Goal: Information Seeking & Learning: Find specific fact

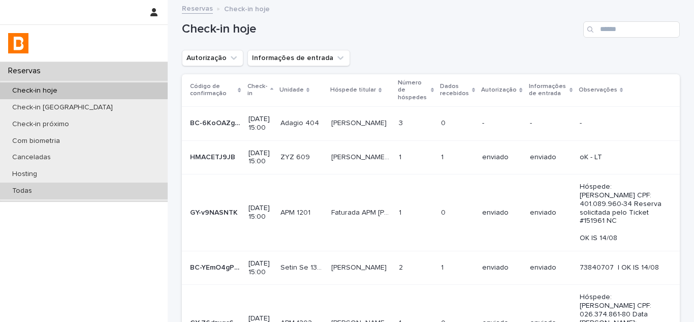
click at [74, 190] on div "Todas" at bounding box center [84, 190] width 168 height 17
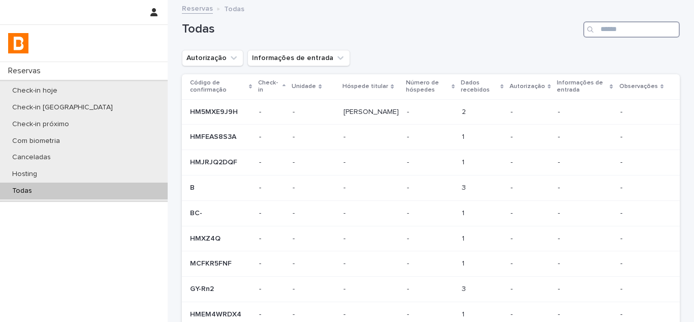
click at [607, 30] on input "Search" at bounding box center [631, 29] width 97 height 16
paste input "**********"
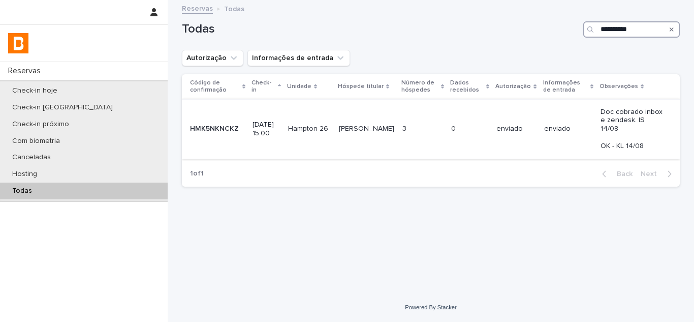
type input "**********"
click at [481, 124] on p at bounding box center [469, 128] width 37 height 9
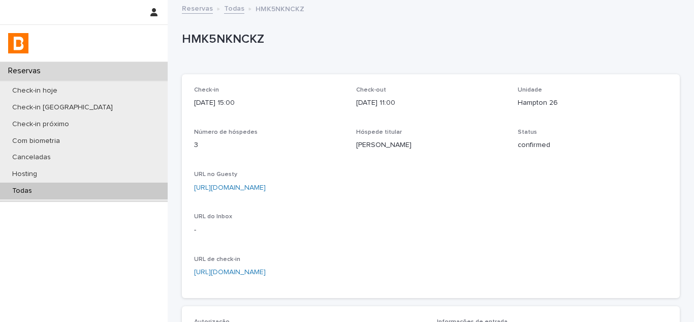
click at [266, 185] on link "[URL][DOMAIN_NAME]" at bounding box center [230, 187] width 72 height 7
click at [122, 191] on div "Todas" at bounding box center [84, 190] width 168 height 17
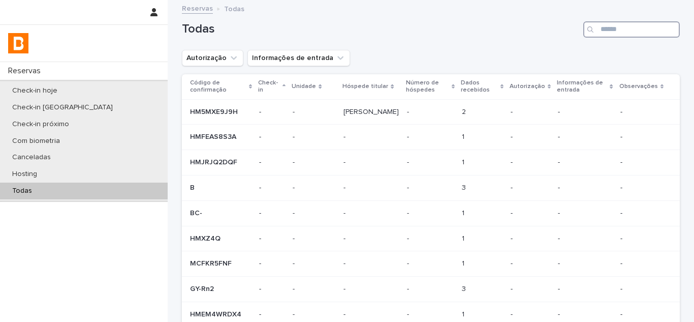
click at [603, 25] on input "Search" at bounding box center [631, 29] width 97 height 16
paste input "**********"
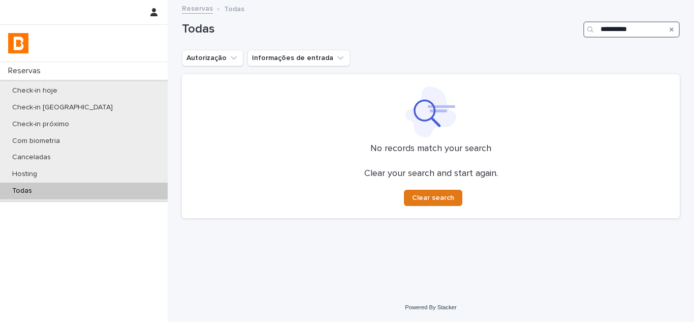
paste input "Search"
drag, startPoint x: 657, startPoint y: 29, endPoint x: 527, endPoint y: 20, distance: 129.4
click at [529, 21] on div "**********" at bounding box center [431, 29] width 498 height 16
type input "**********"
click at [671, 30] on icon "Search" at bounding box center [672, 29] width 4 height 4
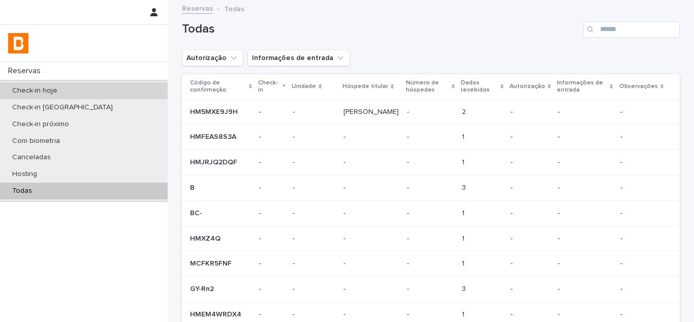
click at [108, 84] on div "Check-in hoje" at bounding box center [84, 90] width 168 height 17
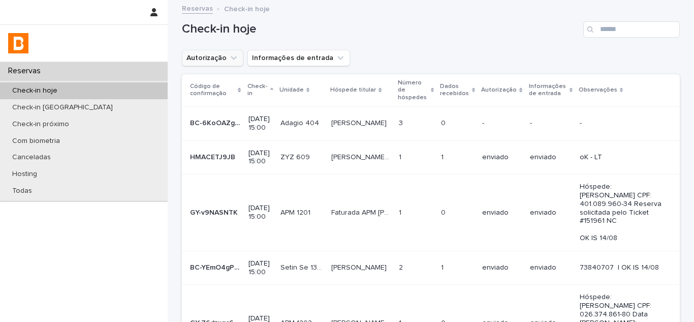
click at [229, 63] on icon "Autorização" at bounding box center [234, 58] width 10 height 10
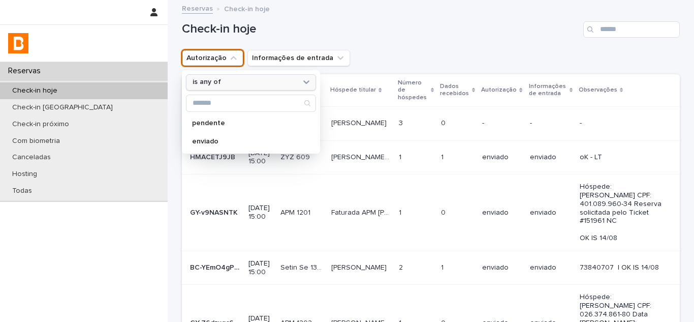
click at [214, 79] on p "is any of" at bounding box center [207, 82] width 28 height 9
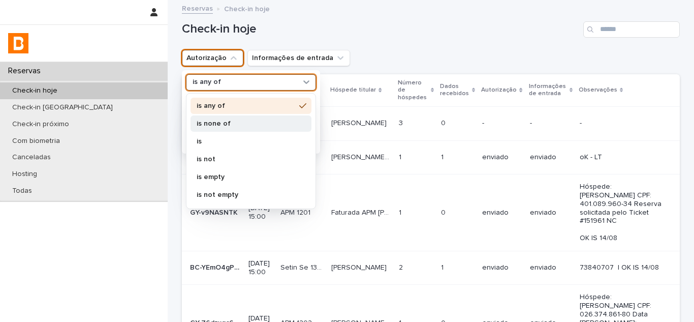
click at [220, 122] on p "is none of" at bounding box center [246, 123] width 99 height 7
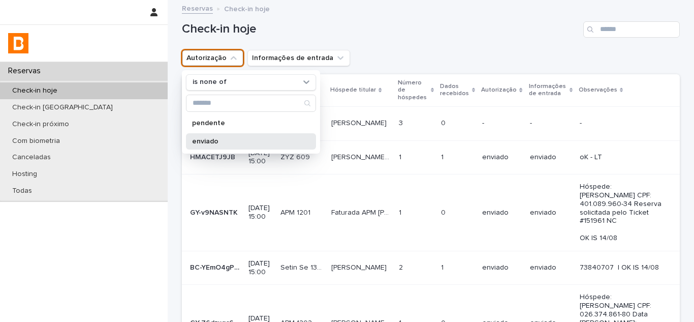
click at [219, 137] on div "enviado" at bounding box center [251, 141] width 130 height 16
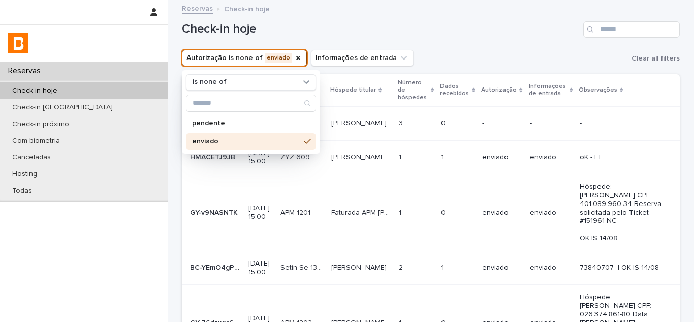
click at [434, 55] on div "Autorização is none of enviado is none of pendente enviado Informações de entra…" at bounding box center [431, 58] width 498 height 16
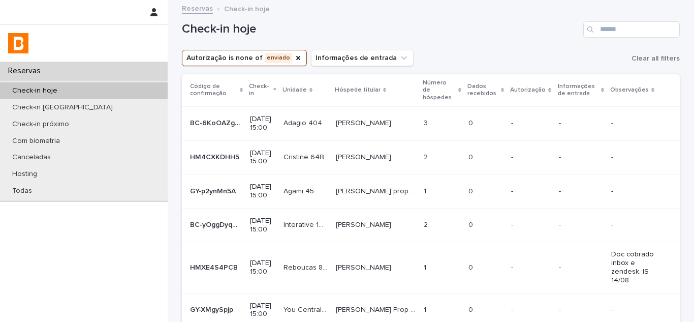
click at [356, 117] on p "[PERSON_NAME]" at bounding box center [364, 122] width 57 height 11
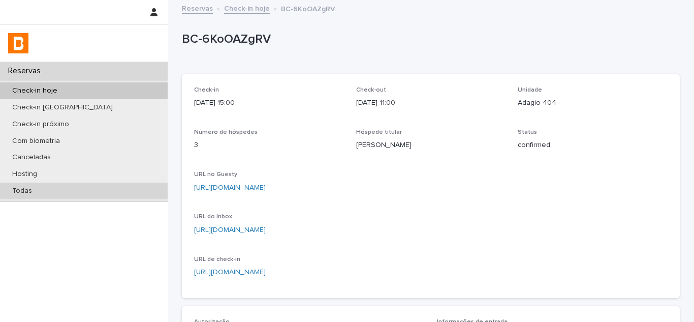
click at [85, 190] on div "Todas" at bounding box center [84, 190] width 168 height 17
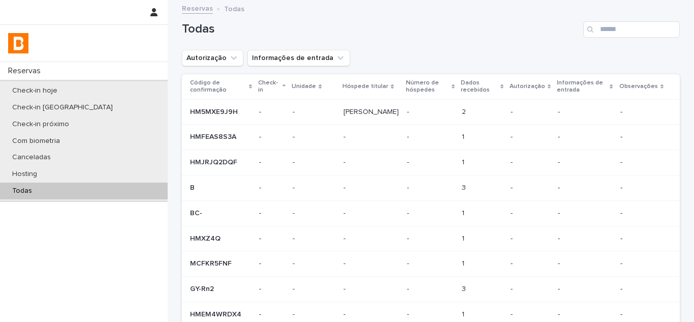
click at [614, 20] on div "Todas" at bounding box center [431, 25] width 498 height 49
drag, startPoint x: 614, startPoint y: 20, endPoint x: 607, endPoint y: 27, distance: 10.1
click at [607, 27] on div "Todas" at bounding box center [431, 25] width 498 height 49
click at [607, 27] on input "Search" at bounding box center [631, 29] width 97 height 16
paste input "**********"
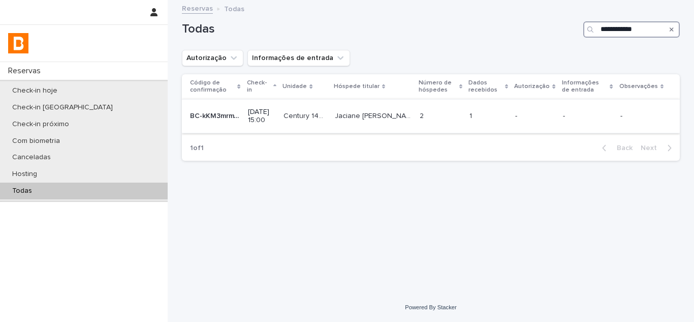
type input "**********"
click at [464, 123] on td "2 2" at bounding box center [441, 116] width 50 height 34
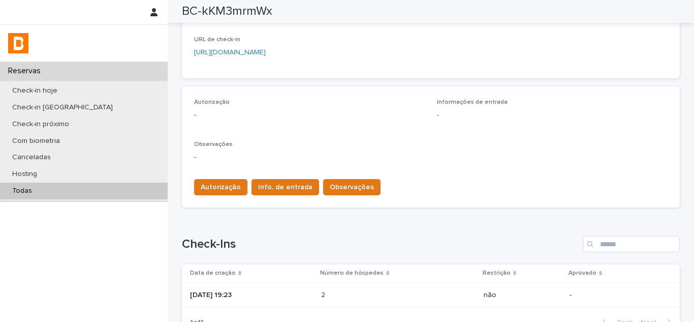
scroll to position [321, 0]
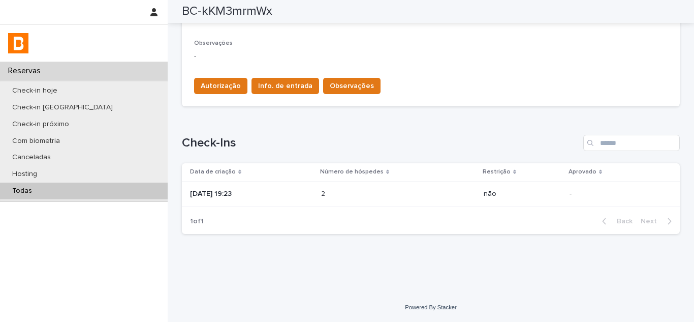
click at [262, 185] on div "[DATE] 19:23" at bounding box center [251, 193] width 123 height 17
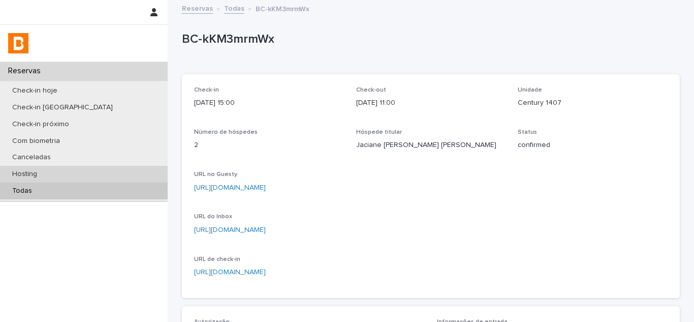
click at [81, 171] on div "Hosting" at bounding box center [84, 174] width 168 height 17
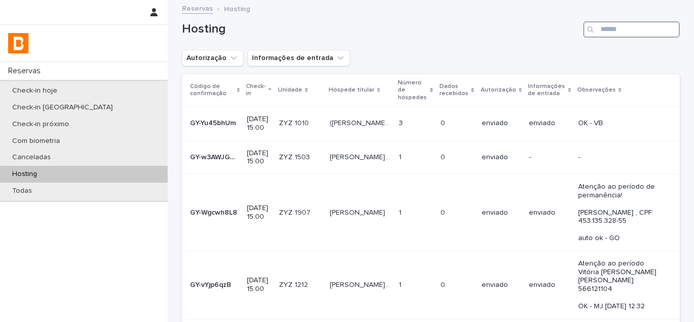
click at [614, 27] on input "Search" at bounding box center [631, 29] width 97 height 16
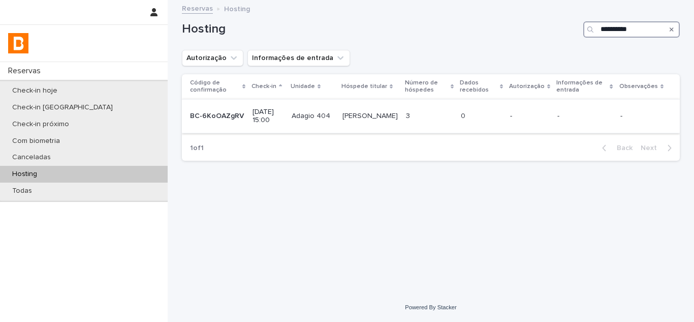
type input "**********"
click at [360, 126] on td "[PERSON_NAME] [PERSON_NAME]" at bounding box center [370, 116] width 64 height 34
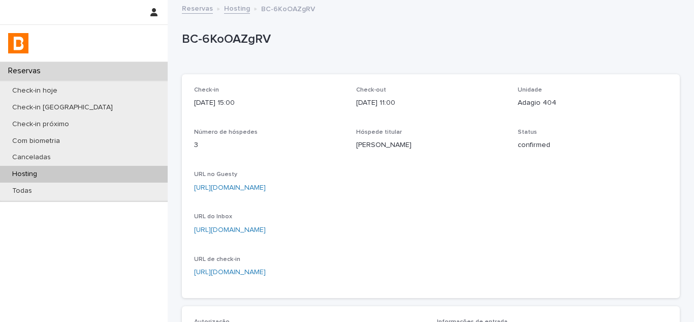
drag, startPoint x: 354, startPoint y: 146, endPoint x: 408, endPoint y: 145, distance: 53.9
click at [408, 145] on p "[PERSON_NAME]" at bounding box center [431, 145] width 150 height 11
copy p "[PERSON_NAME]"
drag, startPoint x: 510, startPoint y: 101, endPoint x: 552, endPoint y: 108, distance: 42.4
click at [552, 108] on div "Check-in [DATE] 15:00 Check-out [DATE] 11:00 Unidade Adagio 404 Número de hóspe…" at bounding box center [431, 185] width 474 height 199
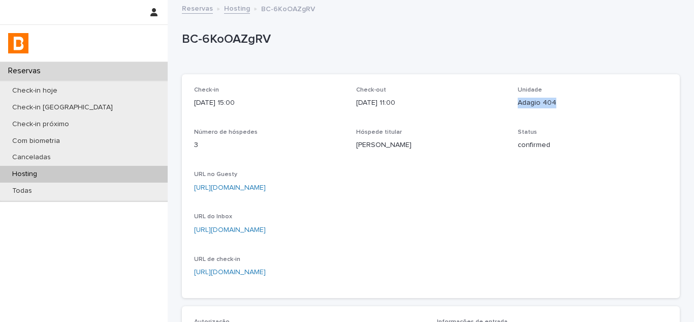
copy p "Adagio 404"
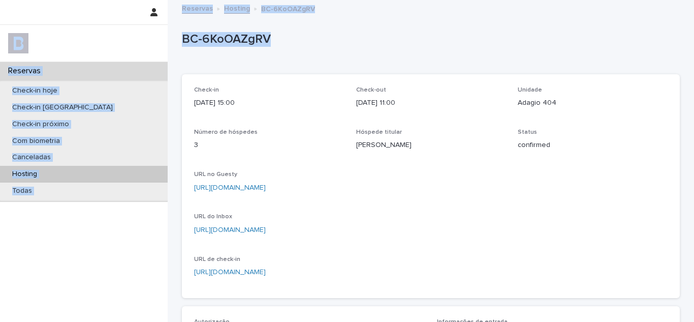
drag, startPoint x: 245, startPoint y: 36, endPoint x: 161, endPoint y: 33, distance: 84.4
copy div "Reservas Check-in hoje Check-in amanhã Check-in próximo Com biometria Cancelada…"
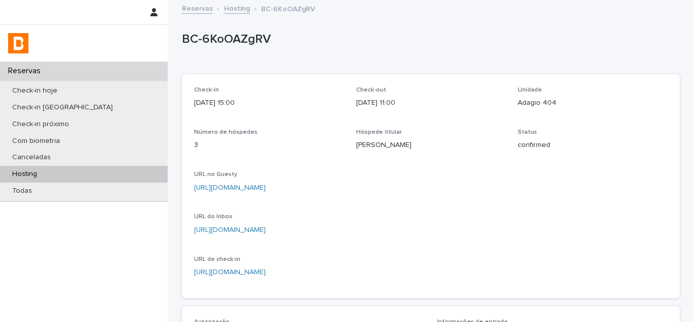
drag, startPoint x: 295, startPoint y: 65, endPoint x: 270, endPoint y: 39, distance: 35.9
drag, startPoint x: 271, startPoint y: 34, endPoint x: 181, endPoint y: 45, distance: 90.1
click at [182, 45] on p "BC-6KoOAZgRV" at bounding box center [429, 39] width 494 height 15
copy p "BC-6KoOAZgRV"
